Goal: Check status: Check status

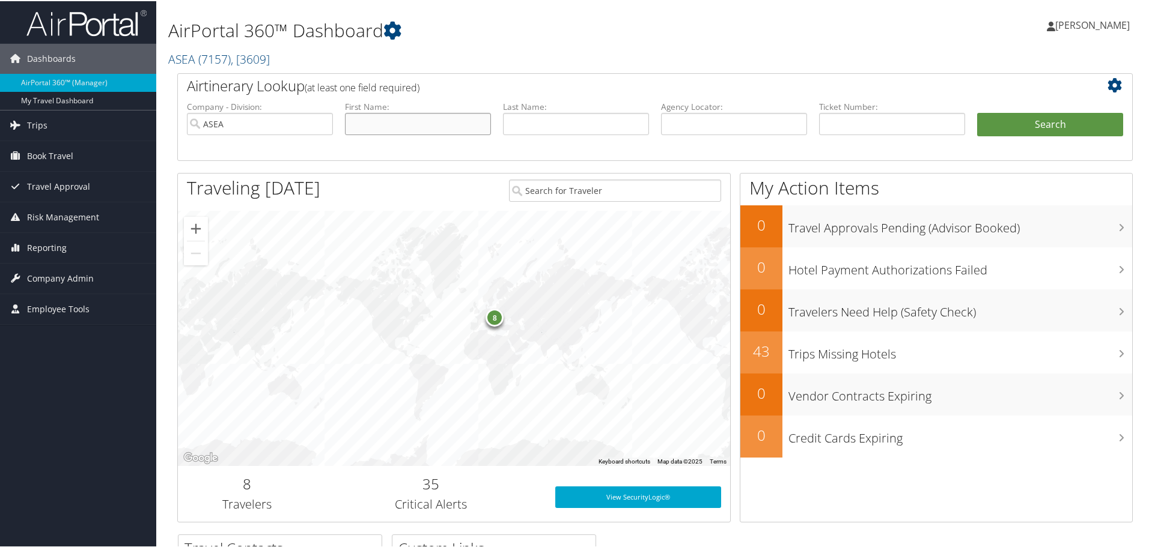
click at [437, 122] on input "text" at bounding box center [418, 123] width 146 height 22
type input "[PERSON_NAME]"
click at [1053, 123] on button "Search" at bounding box center [1050, 124] width 146 height 24
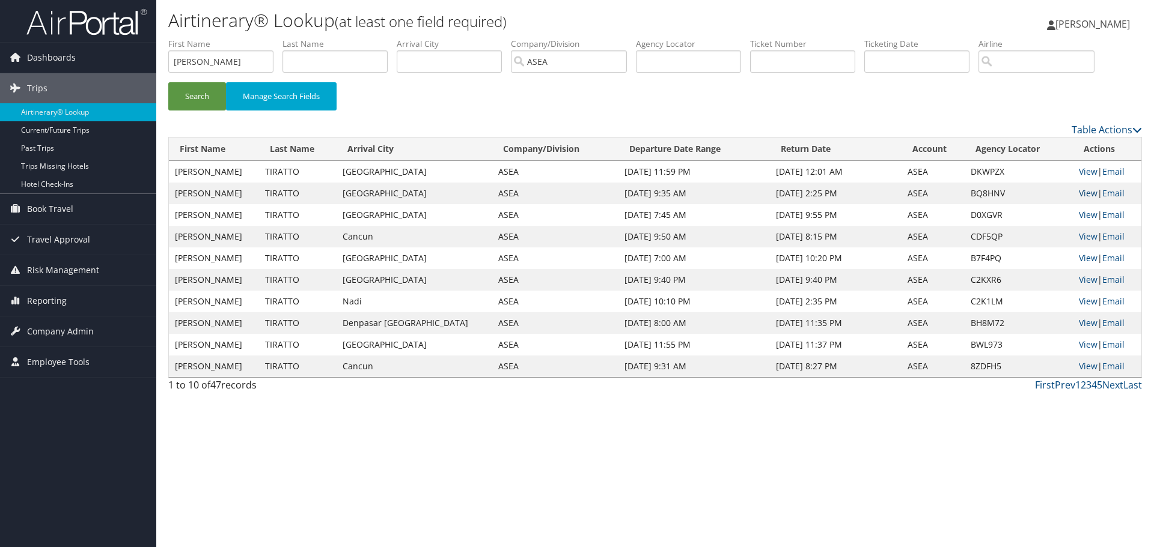
click at [1079, 191] on link "View" at bounding box center [1088, 193] width 19 height 11
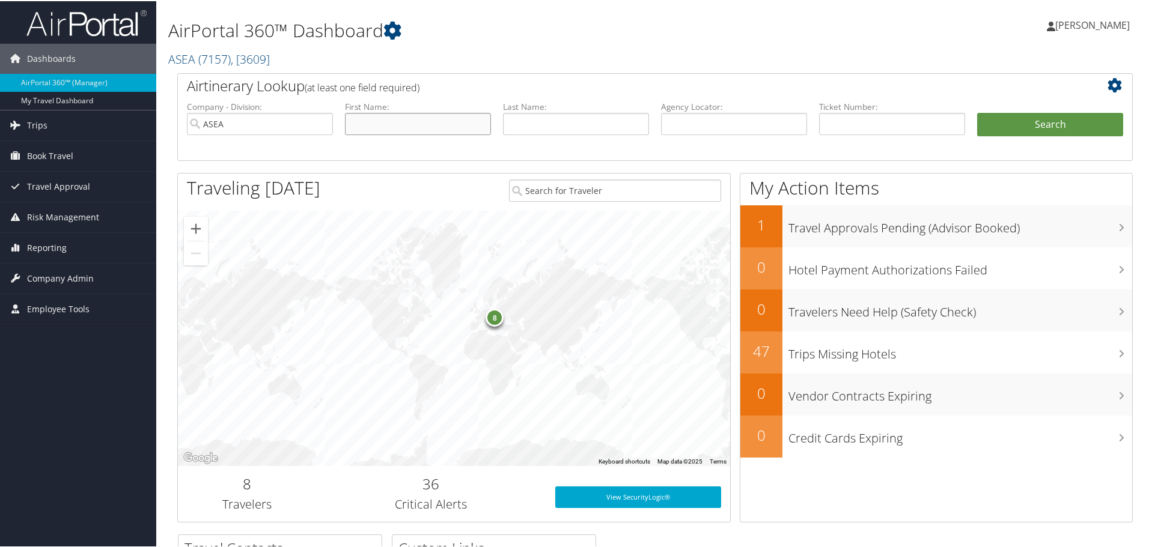
click at [388, 121] on input "text" at bounding box center [418, 123] width 146 height 22
type input "[PERSON_NAME]"
click at [1023, 126] on button "Search" at bounding box center [1050, 124] width 146 height 24
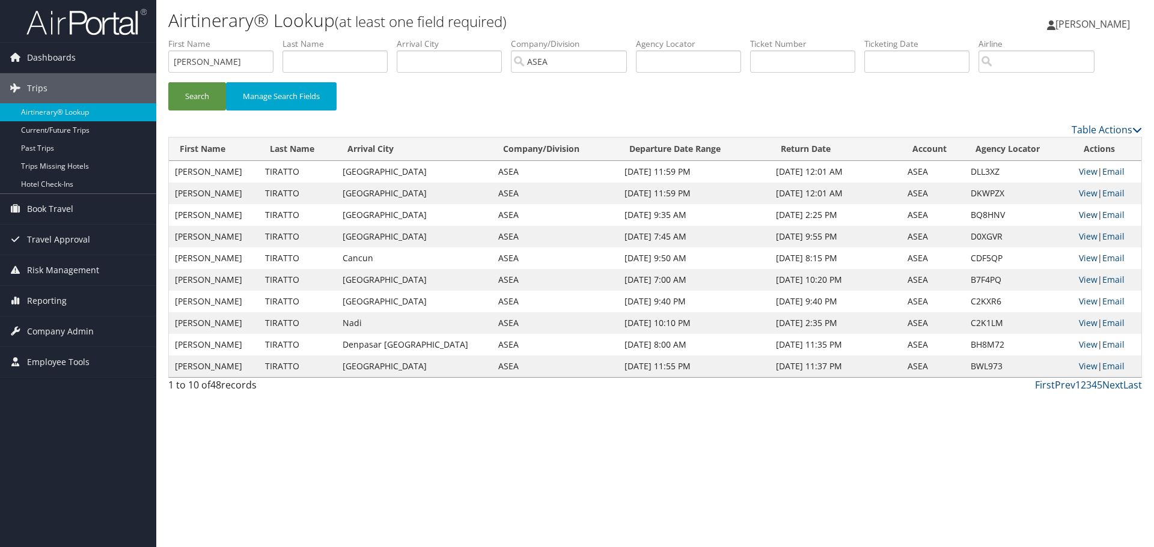
click at [1079, 210] on link "View" at bounding box center [1088, 214] width 19 height 11
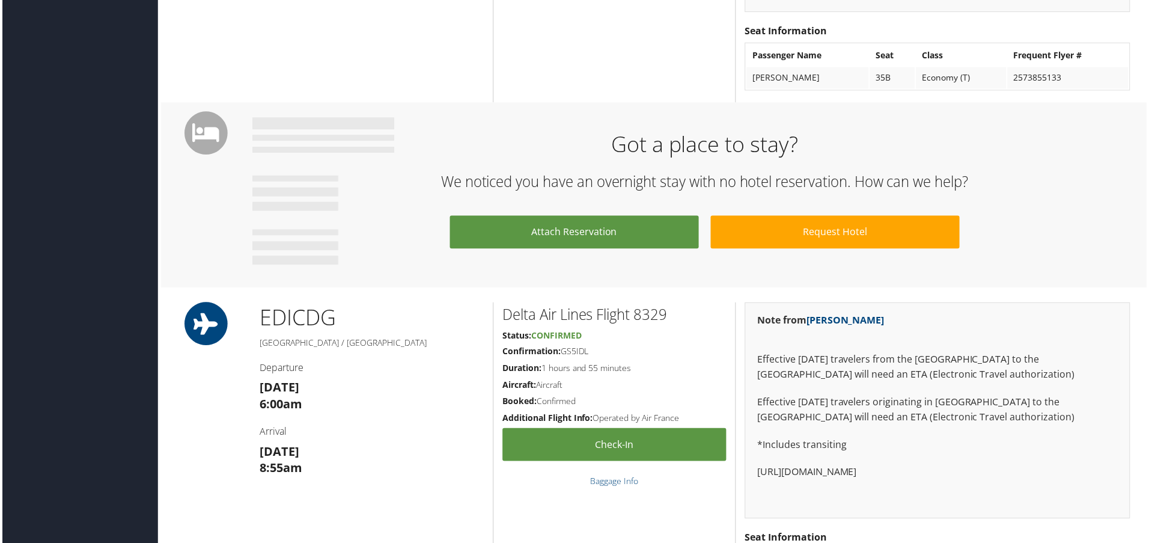
scroll to position [1262, 0]
